Goal: Task Accomplishment & Management: Manage account settings

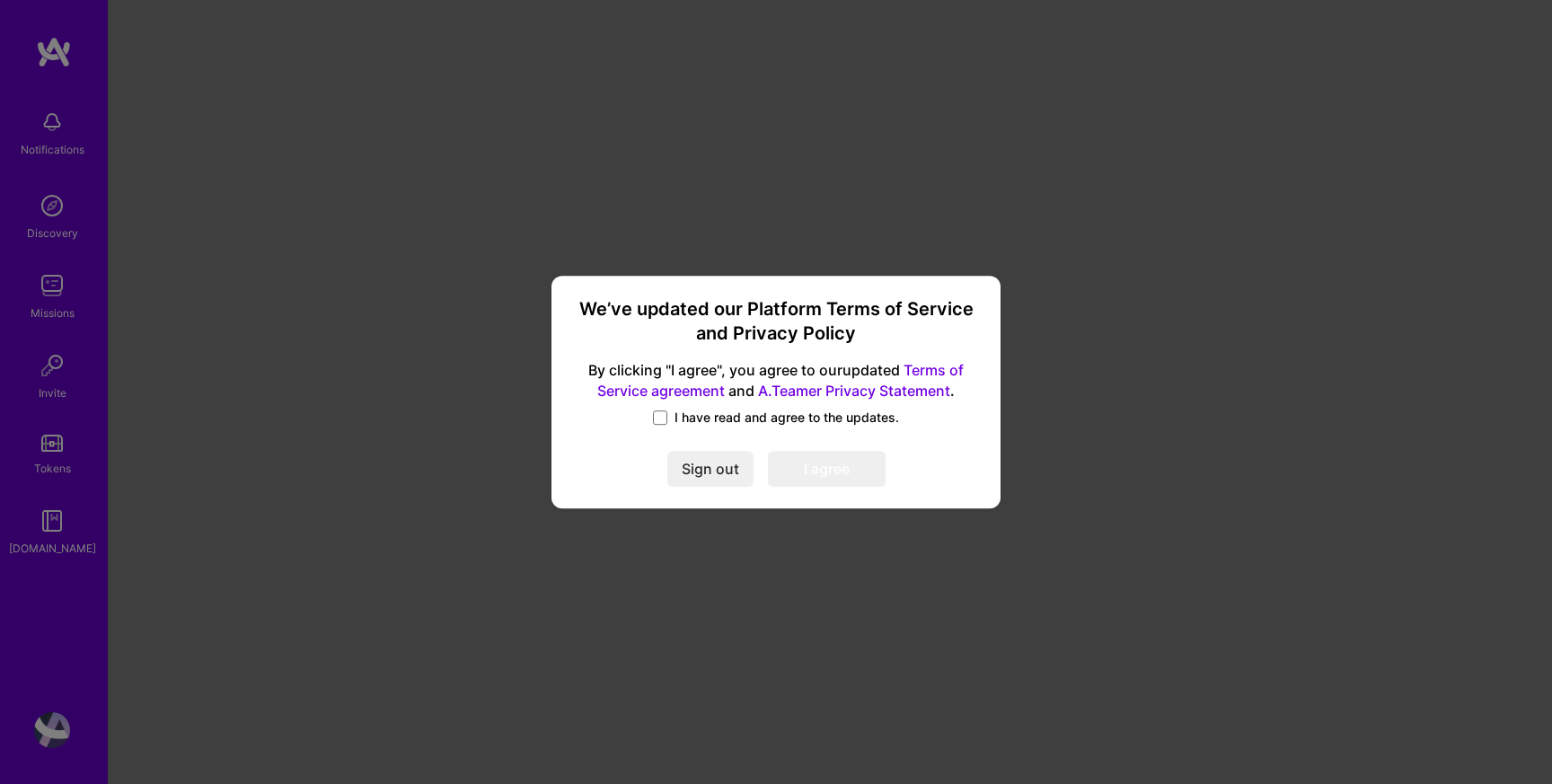
click at [677, 418] on span "I have read and agree to the updates." at bounding box center [787, 418] width 224 height 18
click at [0, 0] on input "I have read and agree to the updates." at bounding box center [0, 0] width 0 height 0
click at [819, 469] on button "I agree" at bounding box center [826, 469] width 118 height 36
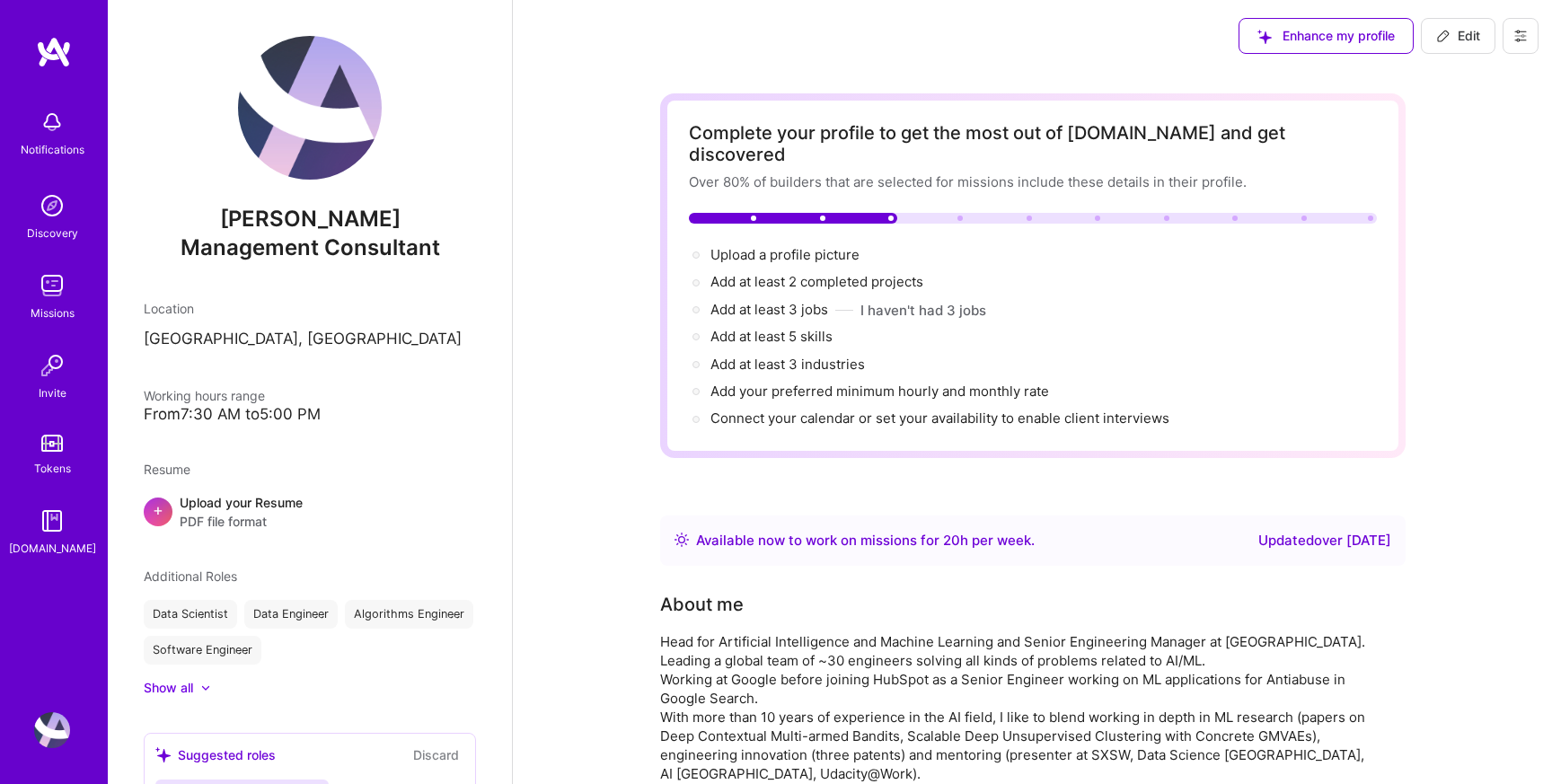
click at [181, 689] on div "Show all" at bounding box center [169, 688] width 49 height 18
click at [1518, 31] on icon at bounding box center [1520, 36] width 11 height 11
click at [1465, 32] on span "Edit" at bounding box center [1458, 36] width 44 height 18
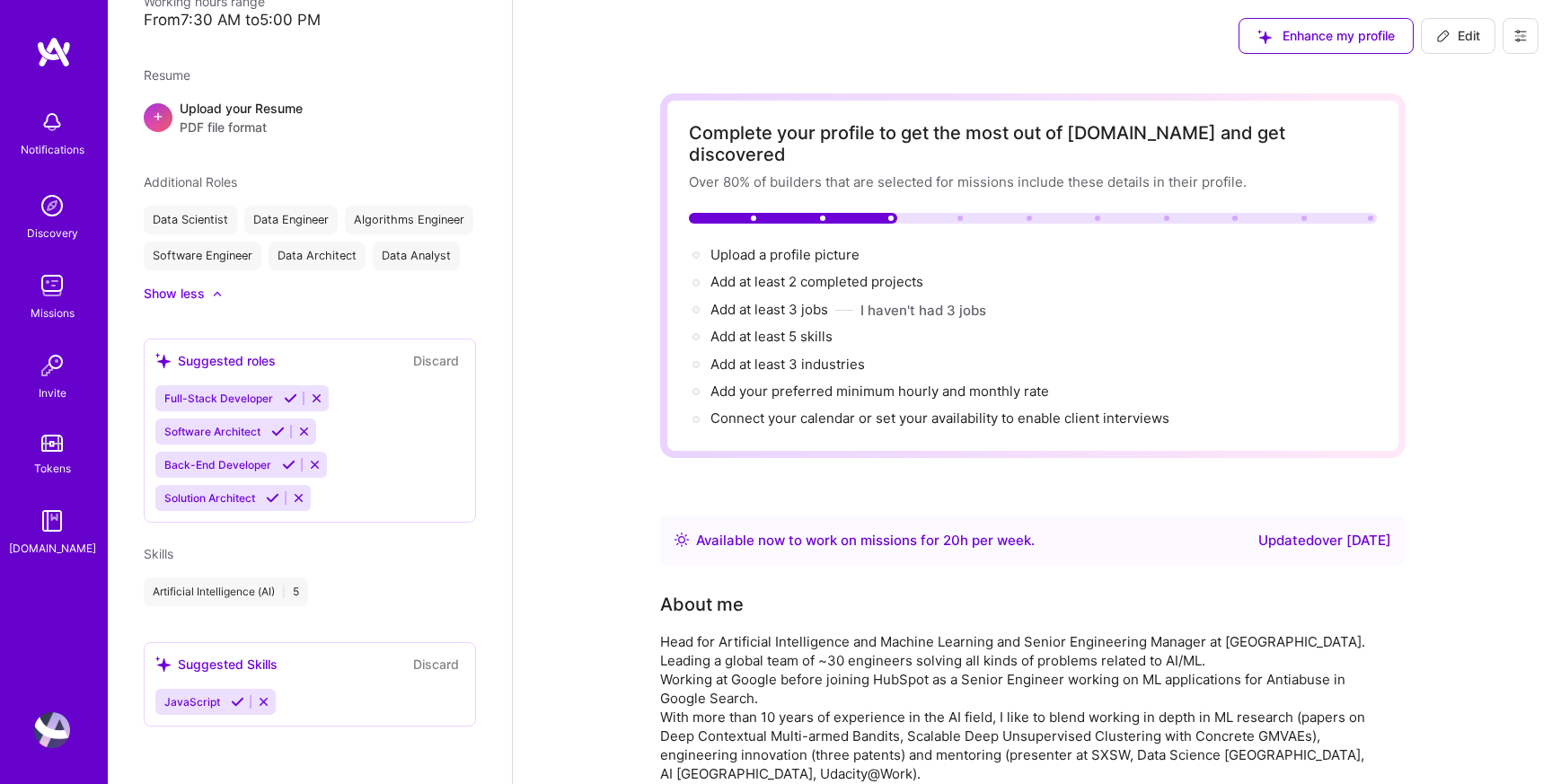
select select "US"
select select "Right Now"
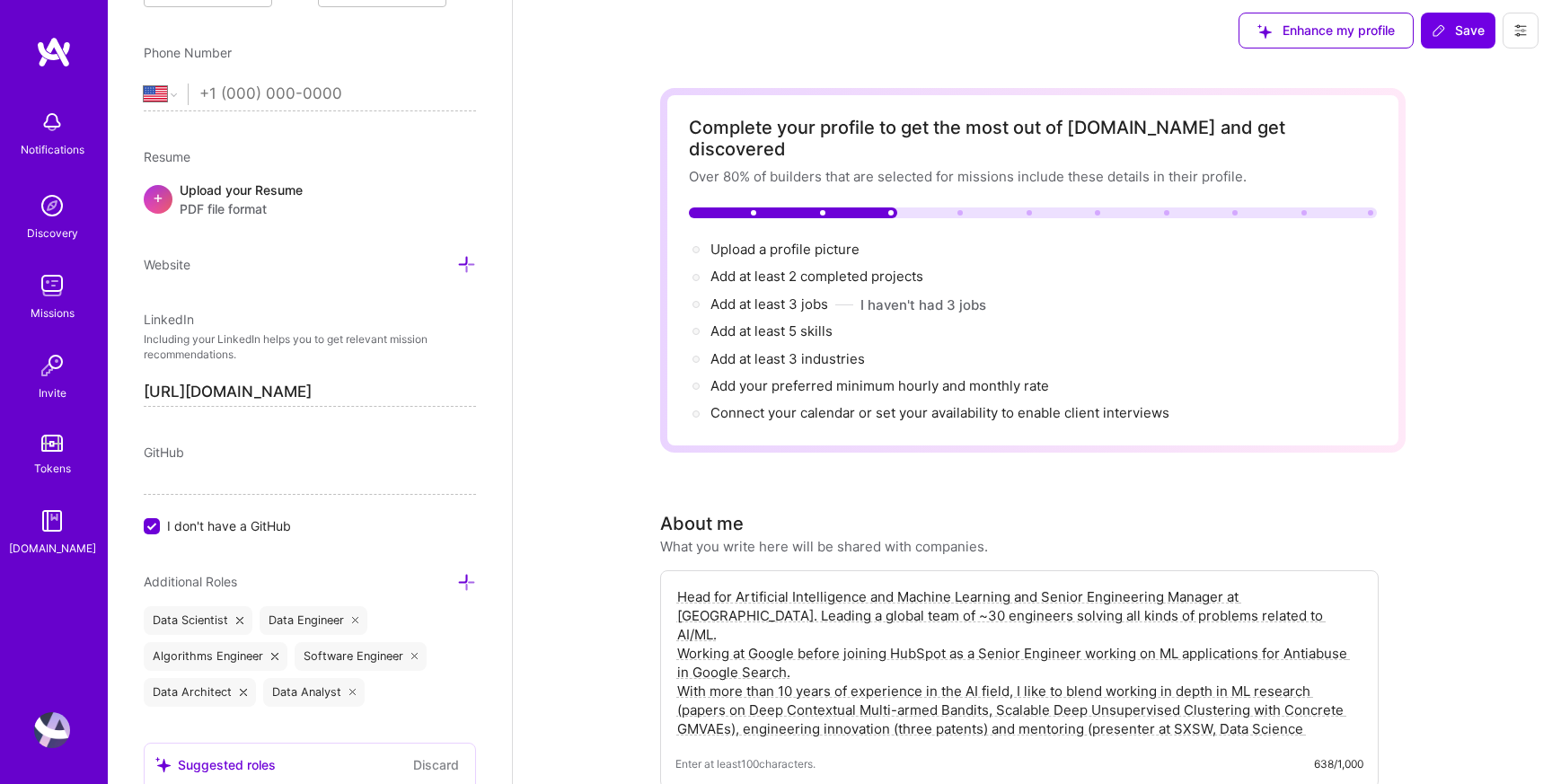
scroll to position [6, 0]
click at [1525, 29] on icon at bounding box center [1520, 30] width 15 height 15
click at [1476, 69] on button "Settings" at bounding box center [1471, 70] width 135 height 46
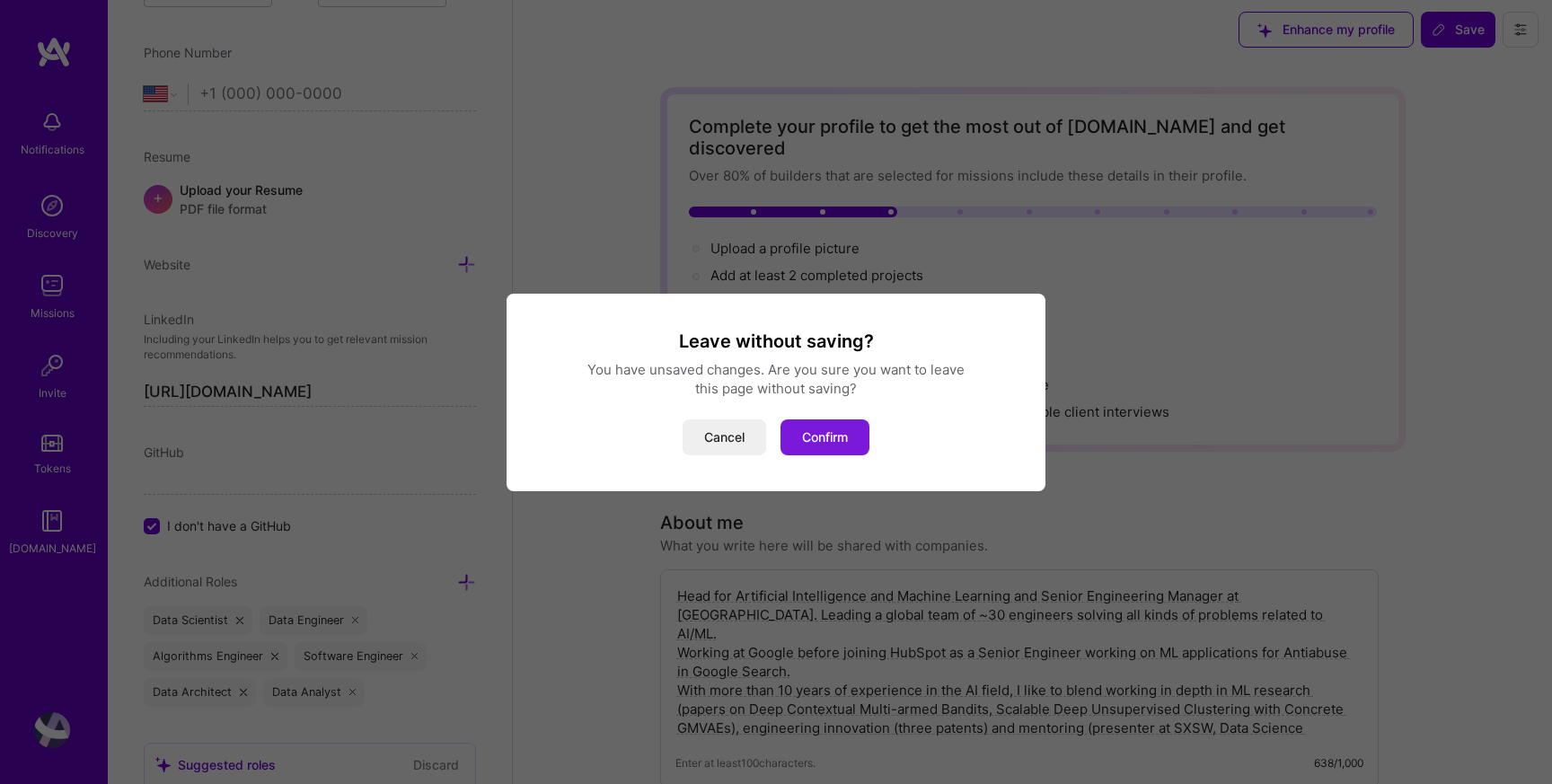
click at [818, 423] on button "Confirm" at bounding box center [824, 437] width 88 height 36
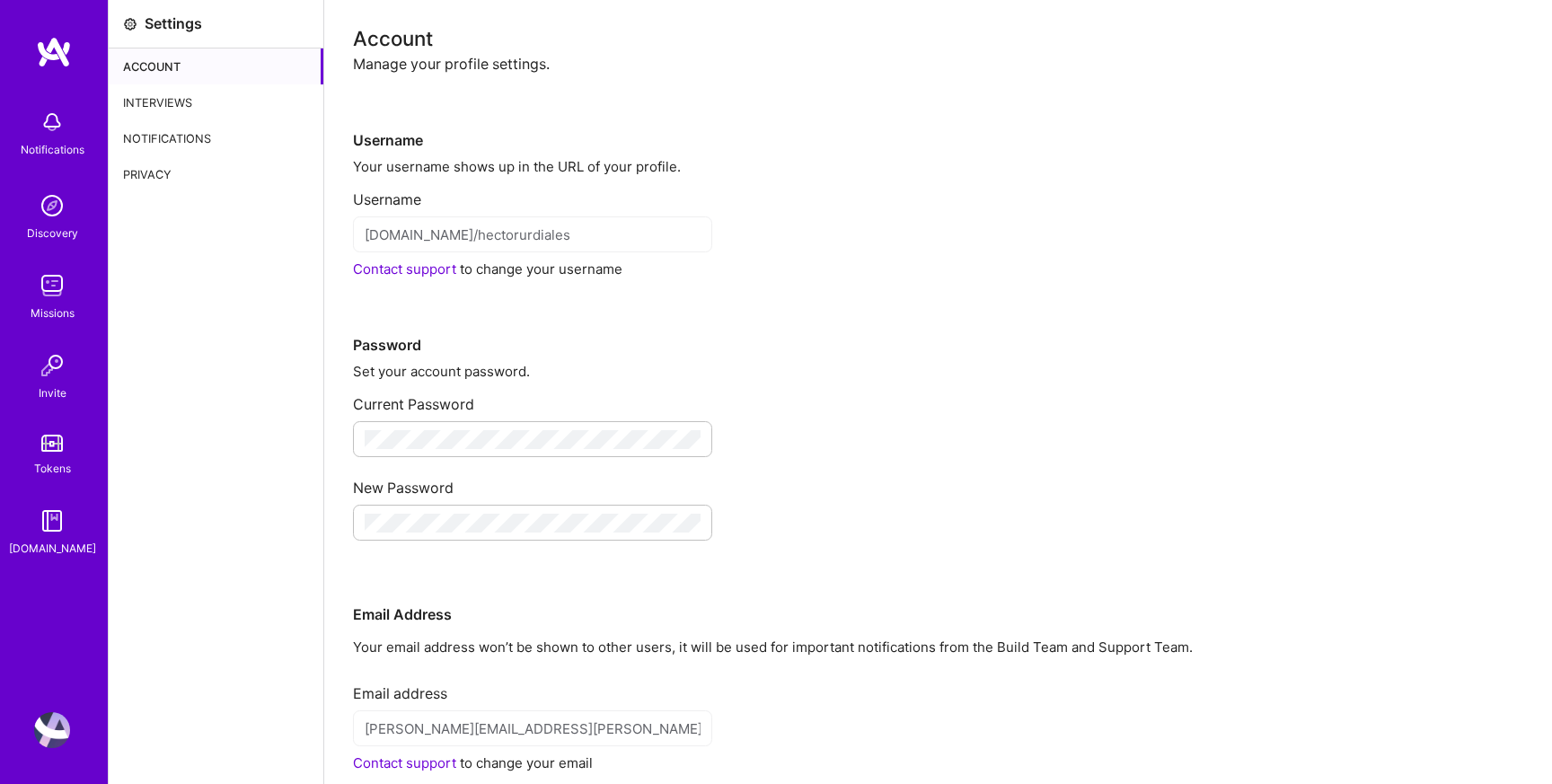
click at [184, 110] on div "Interviews" at bounding box center [215, 102] width 214 height 36
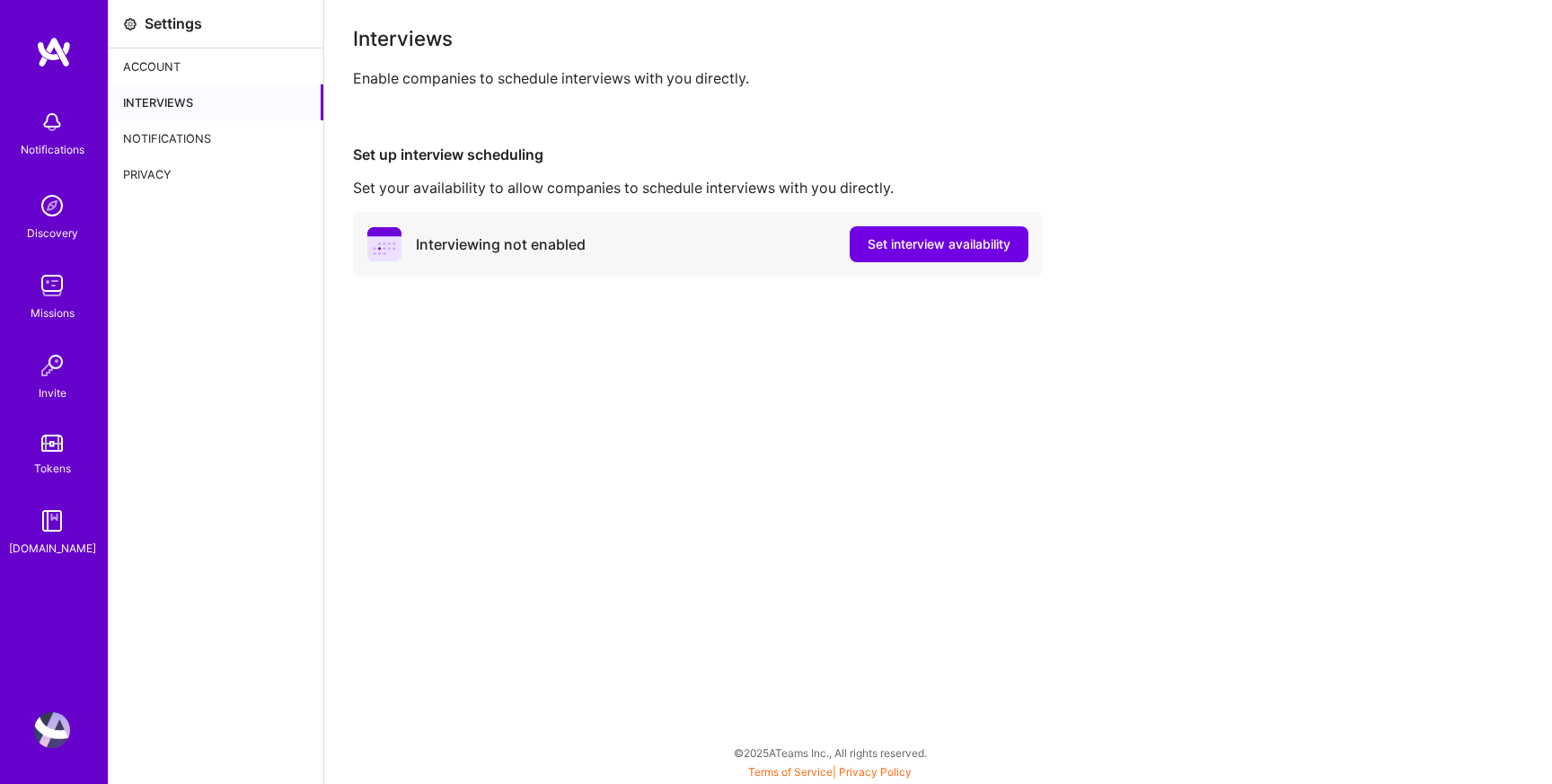
click at [165, 128] on div "Notifications" at bounding box center [215, 138] width 214 height 36
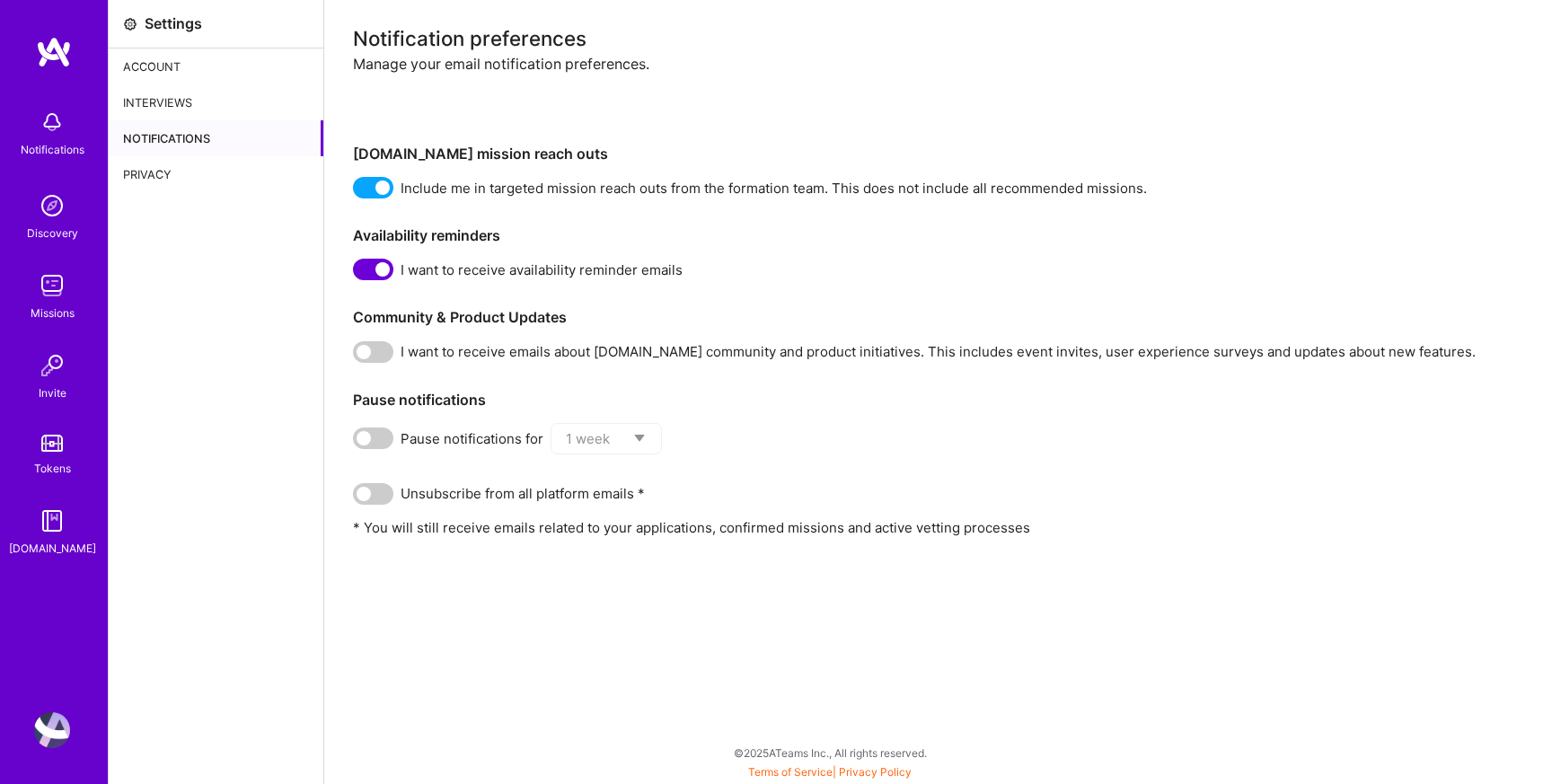
click at [61, 213] on img at bounding box center [51, 205] width 36 height 36
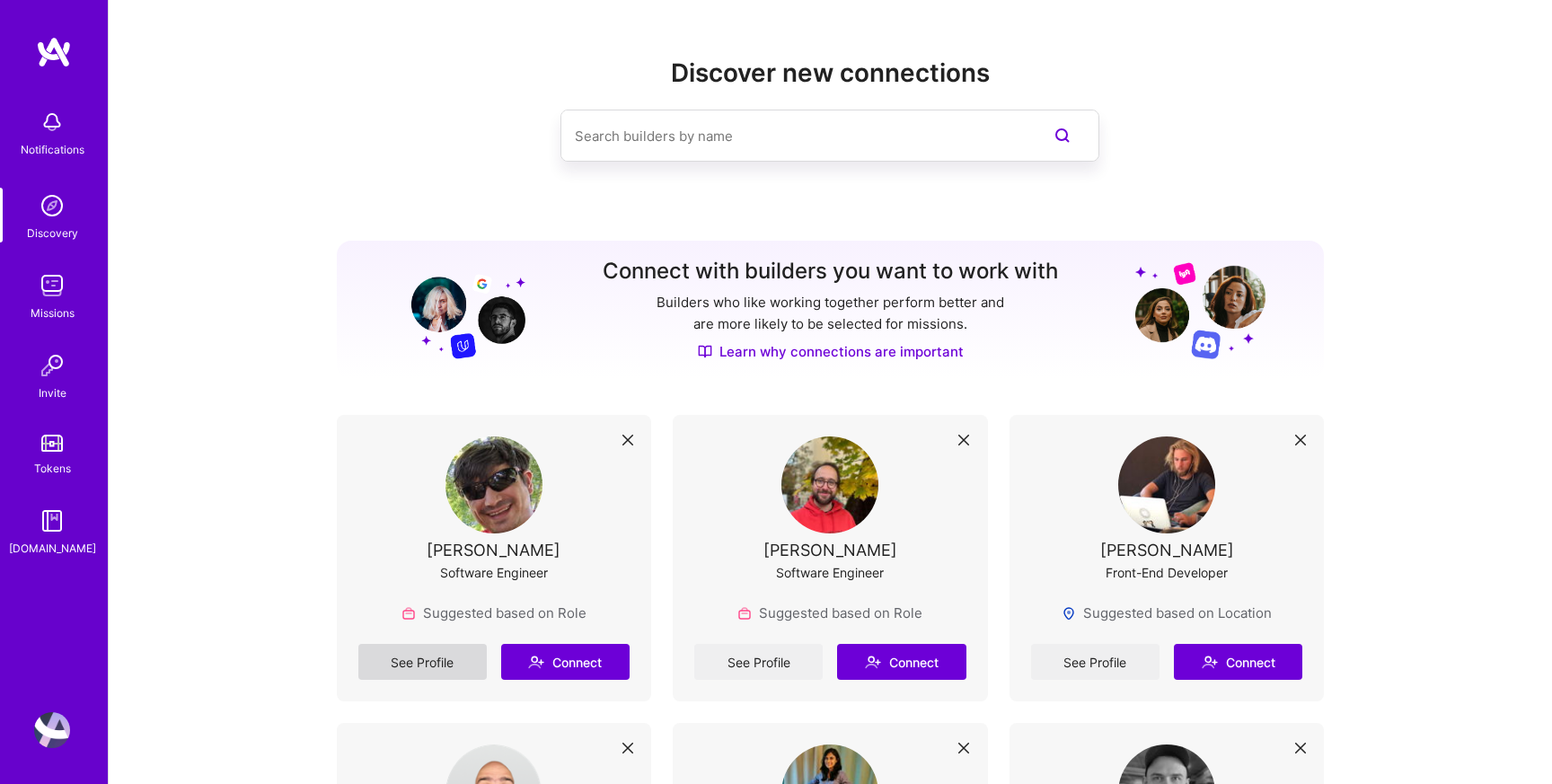
click at [449, 669] on link "See Profile" at bounding box center [422, 661] width 129 height 36
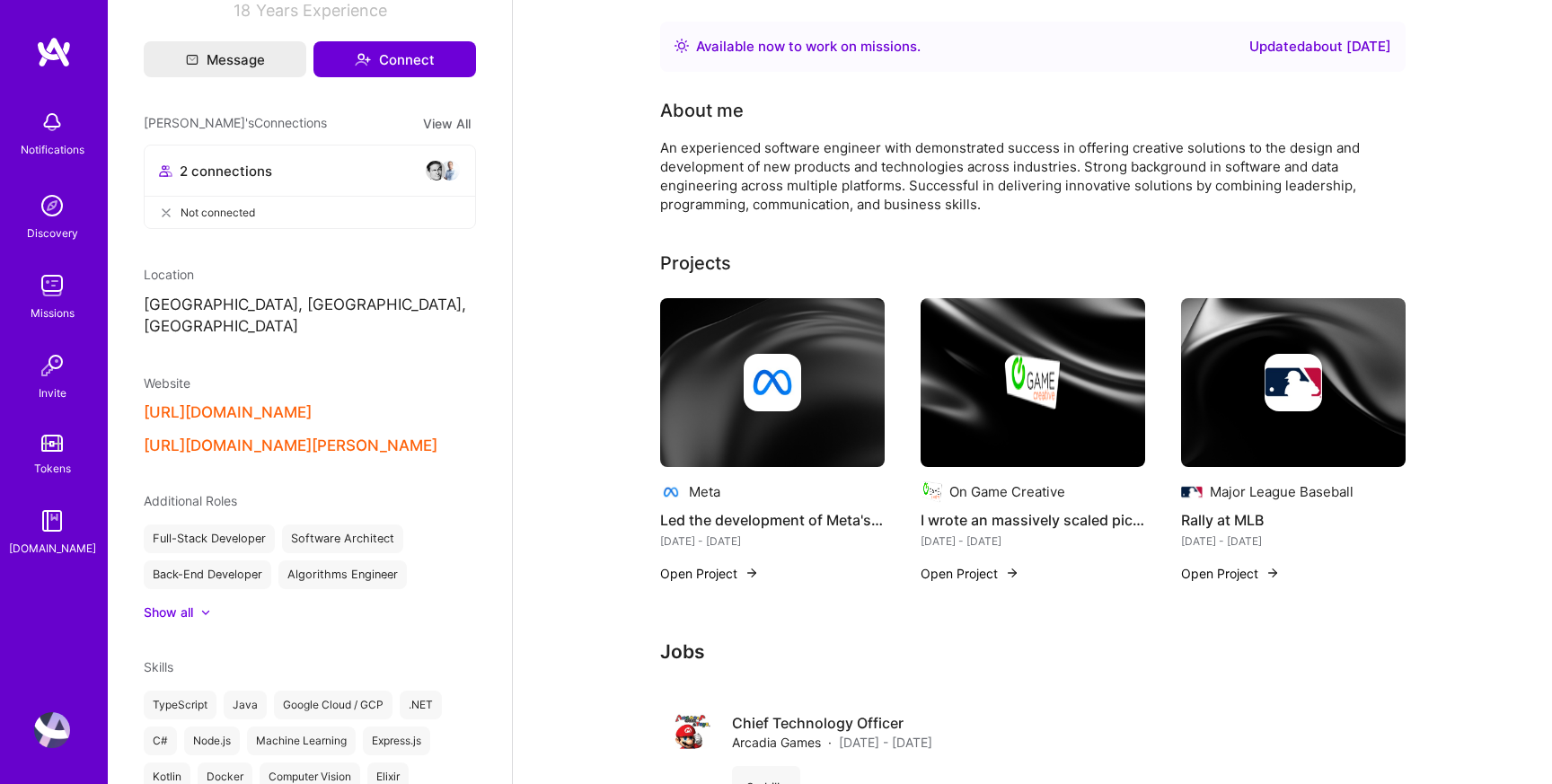
scroll to position [565, 0]
